Goal: Task Accomplishment & Management: Manage account settings

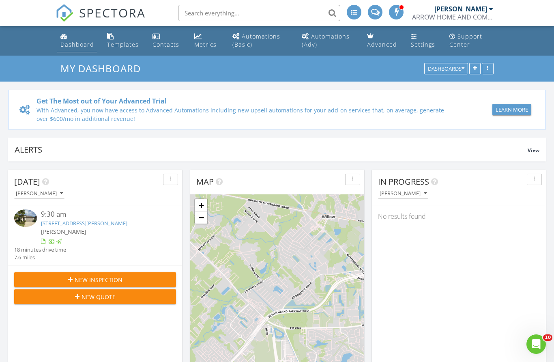
click at [73, 42] on div "Dashboard" at bounding box center [77, 45] width 34 height 8
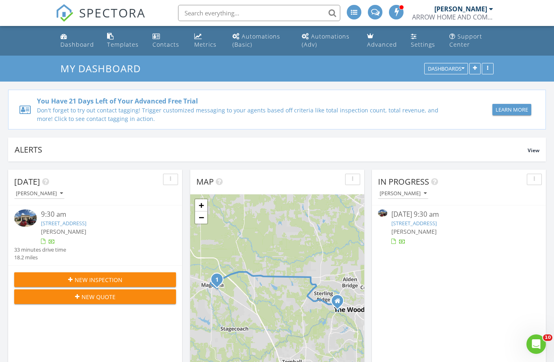
click at [83, 220] on link "32731 Egypt Ln 203 and 204, Magnolia, TX 77354" at bounding box center [63, 222] width 45 height 7
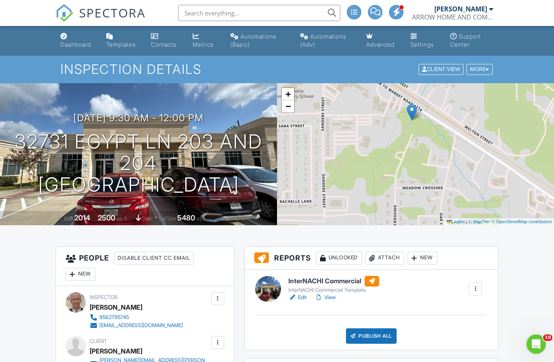
click at [336, 284] on h6 "InterNACHI Commercial" at bounding box center [333, 281] width 91 height 11
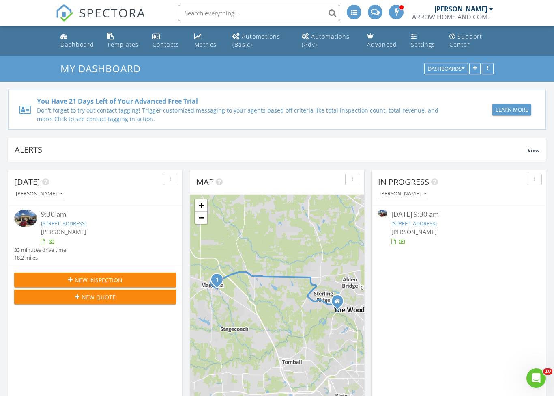
click at [519, 109] on div "Learn More" at bounding box center [512, 110] width 32 height 8
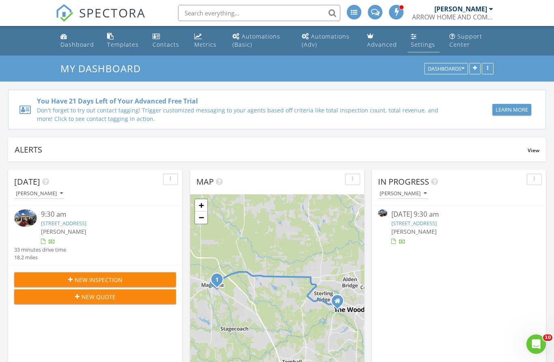
click at [416, 42] on div "Settings" at bounding box center [423, 45] width 24 height 8
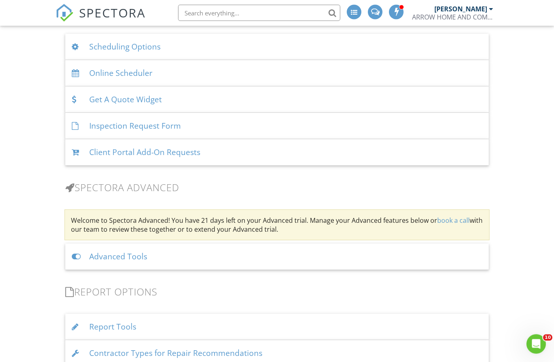
scroll to position [555, 0]
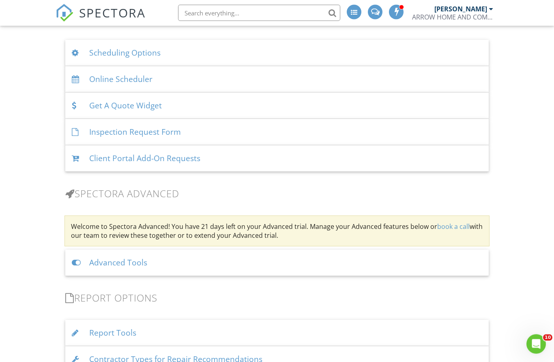
click at [77, 260] on div at bounding box center [77, 263] width 11 height 8
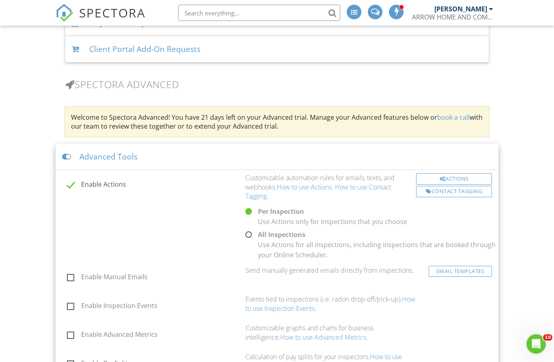
scroll to position [658, 0]
click at [72, 181] on label "Enable Actions" at bounding box center [154, 186] width 174 height 10
checkbox input "false"
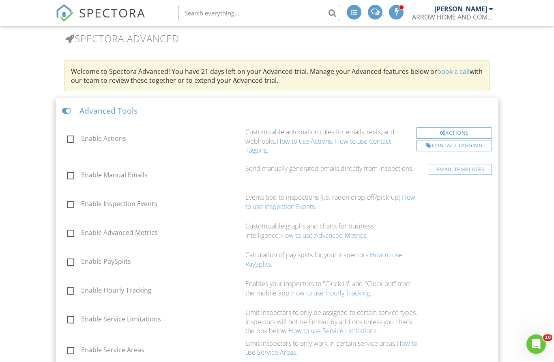
scroll to position [714, 0]
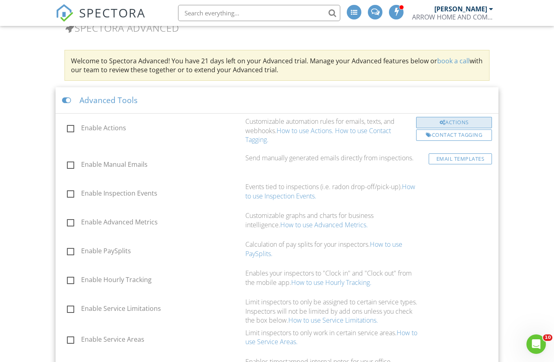
click at [468, 121] on div "Actions" at bounding box center [454, 122] width 76 height 11
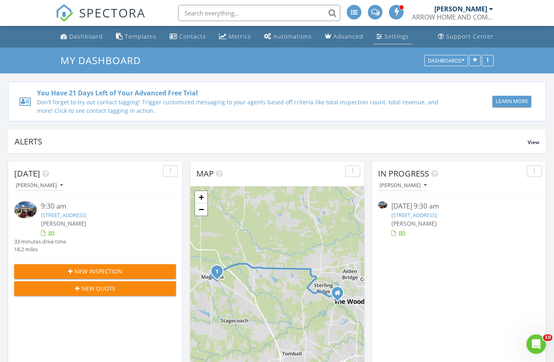
click at [385, 38] on div "Settings" at bounding box center [397, 36] width 24 height 8
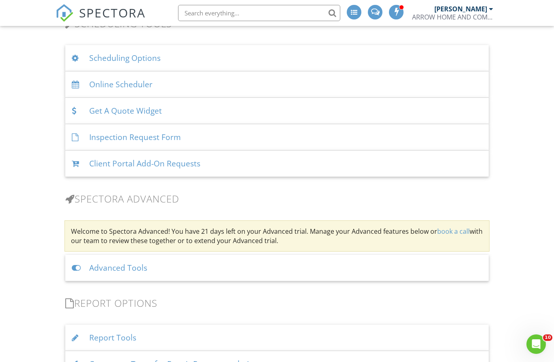
scroll to position [551, 0]
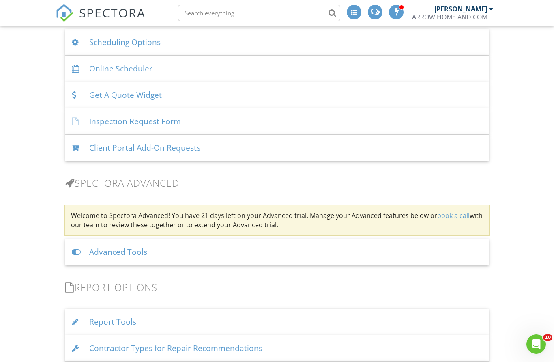
click at [325, 203] on div "Basics Profile Services & Fees Availability Team Sample Reports Discount Codes …" at bounding box center [277, 166] width 443 height 1252
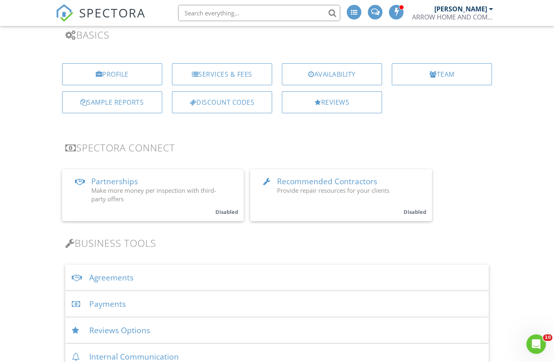
scroll to position [0, 0]
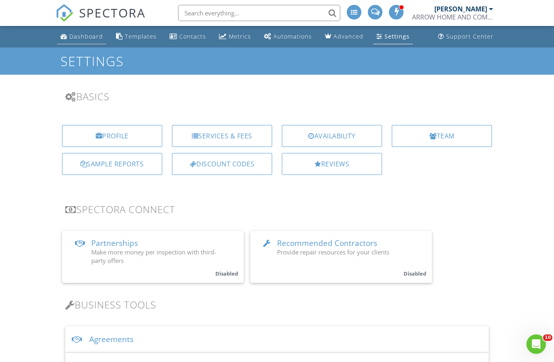
click at [92, 32] on div "Dashboard" at bounding box center [86, 36] width 34 height 8
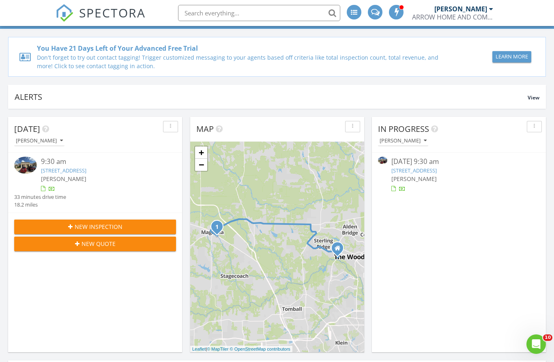
scroll to position [44, 0]
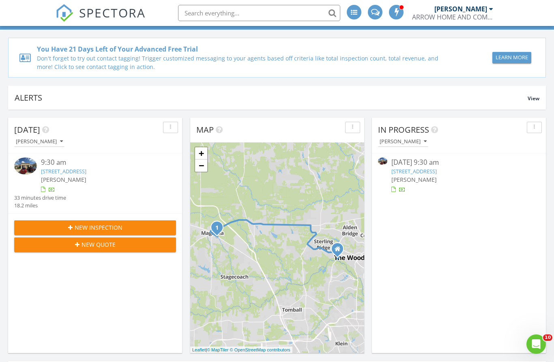
click at [434, 172] on link "32731 Egypt Ln 203 and 204, Magnolia, TX 77354" at bounding box center [413, 171] width 45 height 7
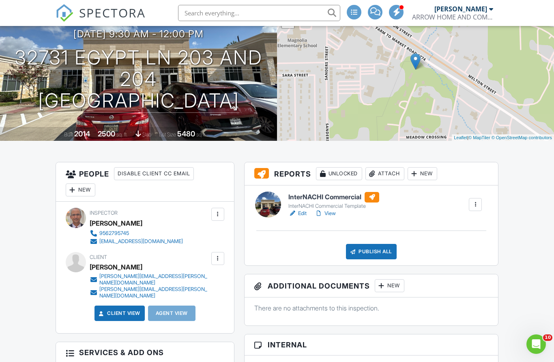
click at [325, 203] on div "InterNACHI Commercial Template" at bounding box center [333, 206] width 91 height 6
